Goal: Task Accomplishment & Management: Use online tool/utility

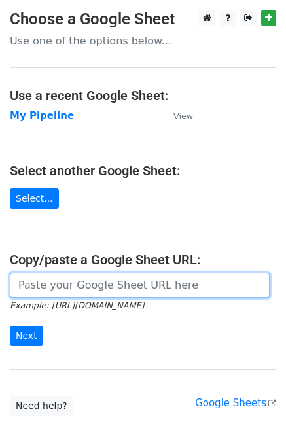
drag, startPoint x: 0, startPoint y: 0, endPoint x: 223, endPoint y: 283, distance: 360.7
click at [223, 283] on input "url" at bounding box center [140, 285] width 260 height 25
click at [186, 280] on input "url" at bounding box center [140, 285] width 260 height 25
paste input "https://docs.google.com/spreadsheets/d/1U_mQk6aSlQtYKjJl1zyBDHA5CHALlrQZ76MJY6o…"
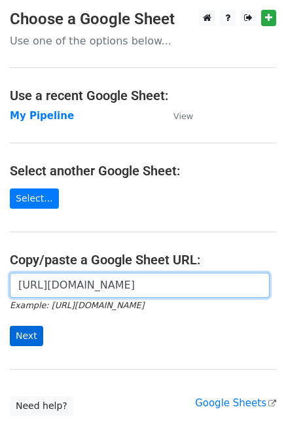
type input "https://docs.google.com/spreadsheets/d/1U_mQk6aSlQtYKjJl1zyBDHA5CHALlrQZ76MJY6o…"
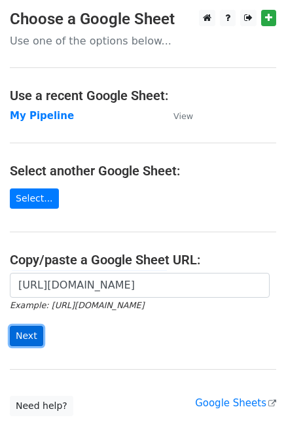
click at [22, 338] on input "Next" at bounding box center [26, 336] width 33 height 20
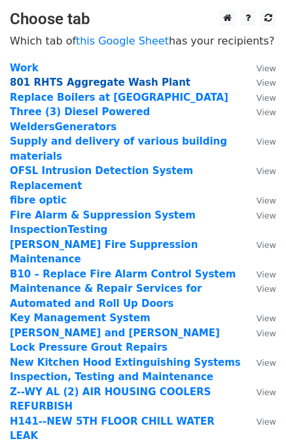
click at [84, 84] on strong "801 RHTS Aggregate Wash Plant" at bounding box center [100, 83] width 181 height 12
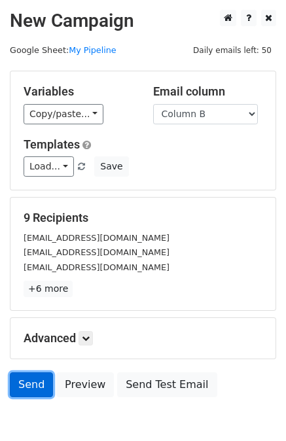
click at [27, 385] on link "Send" at bounding box center [31, 384] width 43 height 25
